Goal: Register for event/course

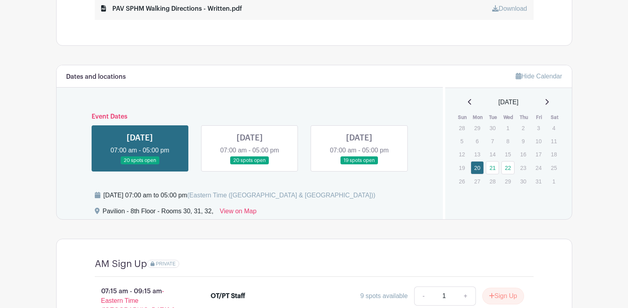
scroll to position [557, 0]
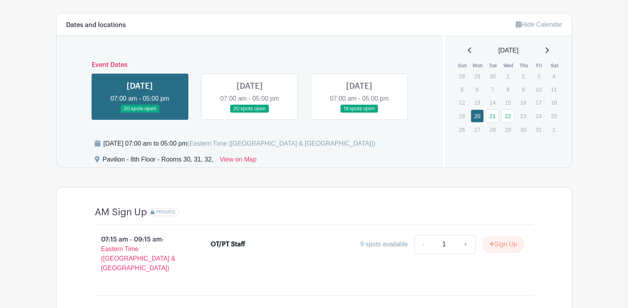
click at [359, 113] on link at bounding box center [359, 113] width 0 height 0
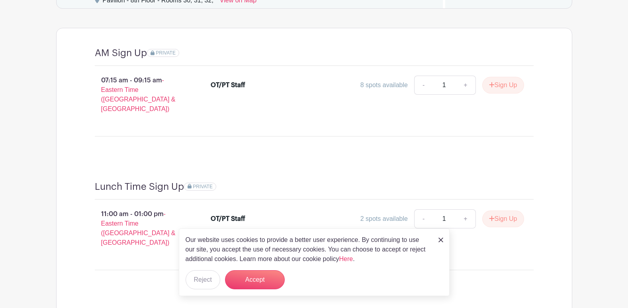
scroll to position [756, 0]
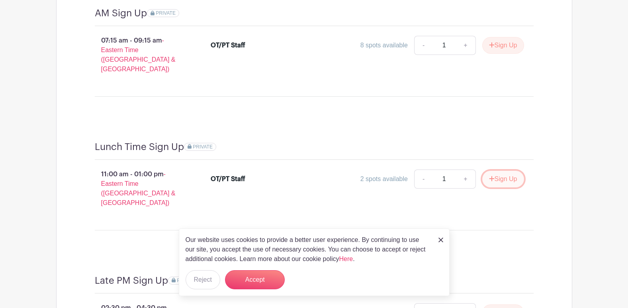
click at [502, 171] on button "Sign Up" at bounding box center [503, 179] width 42 height 17
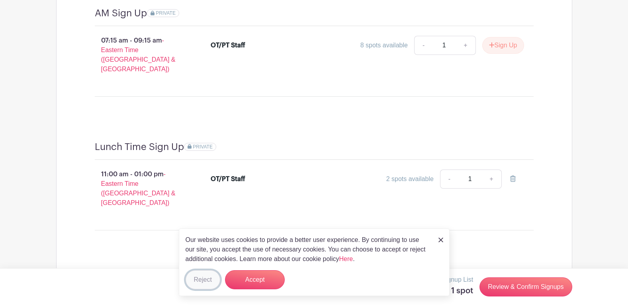
click at [207, 280] on button "Reject" at bounding box center [202, 279] width 35 height 19
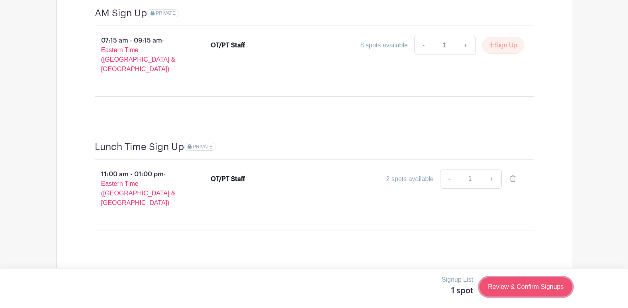
click at [528, 286] on link "Review & Confirm Signups" at bounding box center [525, 286] width 92 height 19
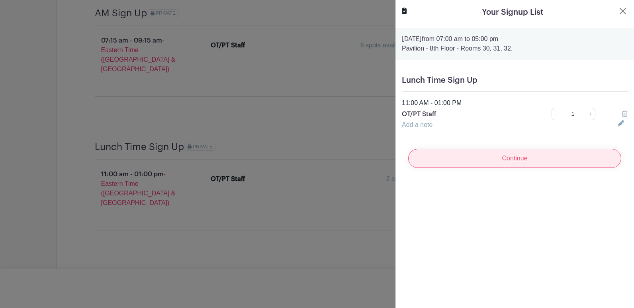
click at [513, 154] on input "Continue" at bounding box center [514, 158] width 213 height 19
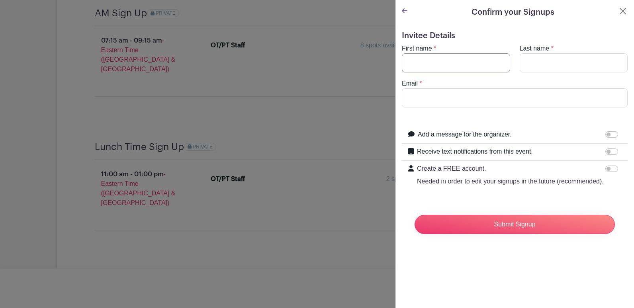
click at [438, 68] on input "First name" at bounding box center [456, 62] width 108 height 19
type input "[PERSON_NAME]"
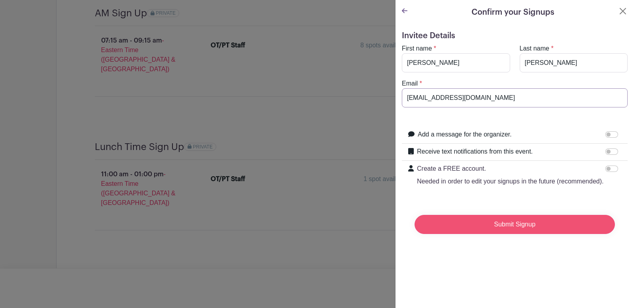
type input "[EMAIL_ADDRESS][DOMAIN_NAME]"
click at [523, 234] on input "Submit Signup" at bounding box center [514, 224] width 200 height 19
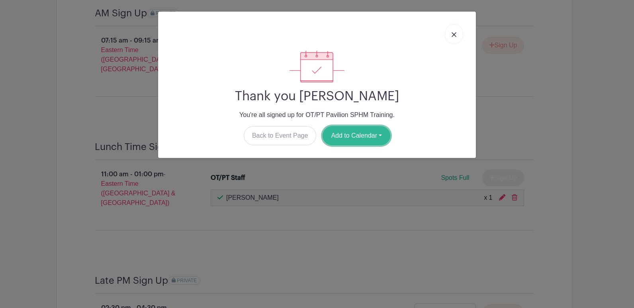
click at [356, 134] on button "Add to Calendar" at bounding box center [356, 135] width 68 height 19
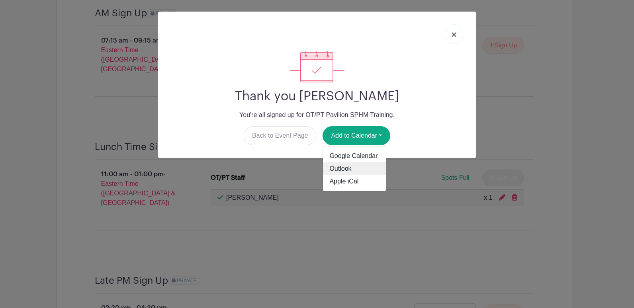
click at [367, 163] on link "Outlook" at bounding box center [354, 168] width 63 height 13
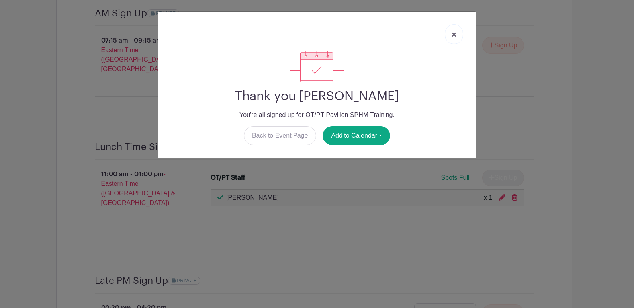
click at [452, 35] on img at bounding box center [453, 34] width 5 height 5
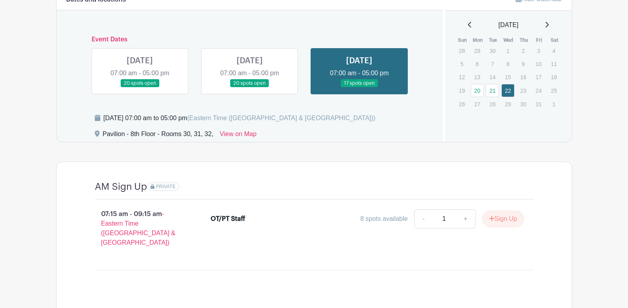
scroll to position [582, 0]
